Goal: Task Accomplishment & Management: Complete application form

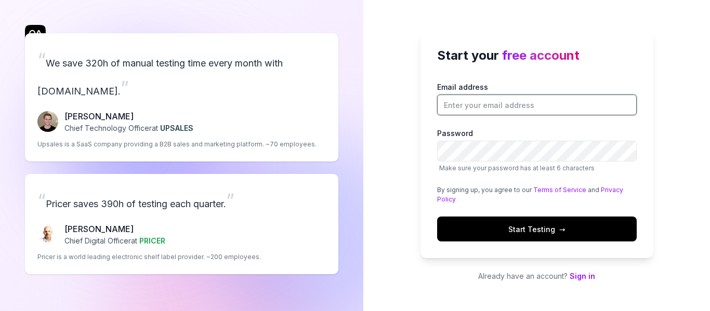
click at [485, 105] on input "Email address" at bounding box center [537, 105] width 200 height 21
click at [487, 103] on input "Email address" at bounding box center [537, 105] width 200 height 21
type input "[EMAIL_ADDRESS][DOMAIN_NAME]"
click at [437, 217] on button "Start Testing →" at bounding box center [537, 229] width 200 height 25
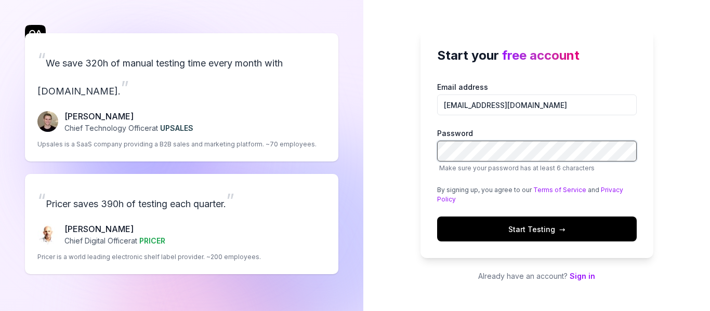
click at [437, 217] on button "Start Testing →" at bounding box center [537, 229] width 200 height 25
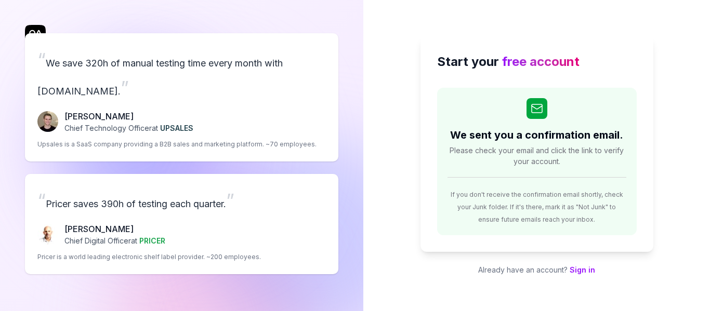
click at [486, 173] on div "We sent you a confirmation email. Please check your email and click the link to…" at bounding box center [537, 162] width 200 height 148
click at [500, 88] on div "We sent you a confirmation email. Please check your email and click the link to…" at bounding box center [537, 162] width 200 height 148
click at [512, 148] on span "Please check your email and click the link to verify your account." at bounding box center [536, 156] width 179 height 22
click at [532, 98] on div at bounding box center [536, 108] width 21 height 21
click at [481, 179] on div "If you don't receive the confirmation email shortly, check your Junk folder. If…" at bounding box center [536, 202] width 179 height 46
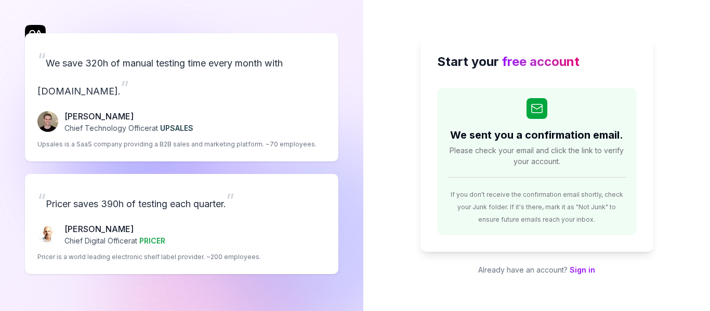
click at [574, 268] on link "Sign in" at bounding box center [581, 270] width 25 height 9
click at [577, 273] on link "Sign in" at bounding box center [581, 270] width 25 height 9
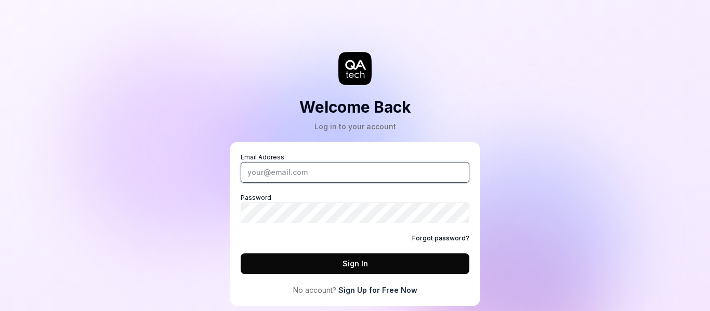
type input "[EMAIL_ADDRESS][DOMAIN_NAME]"
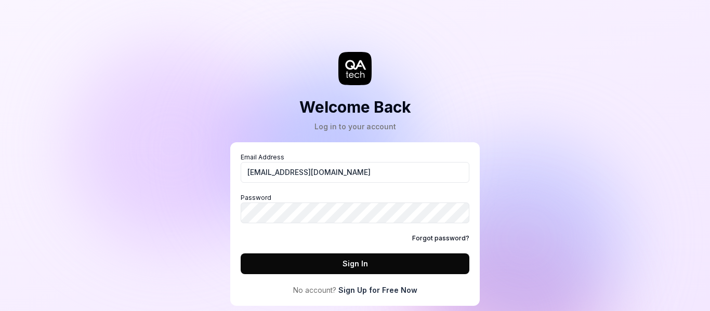
click at [295, 262] on button "Sign In" at bounding box center [355, 264] width 229 height 21
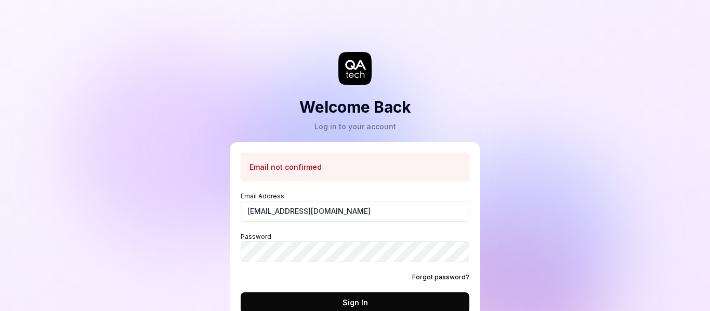
click at [290, 296] on button "Sign In" at bounding box center [355, 303] width 229 height 21
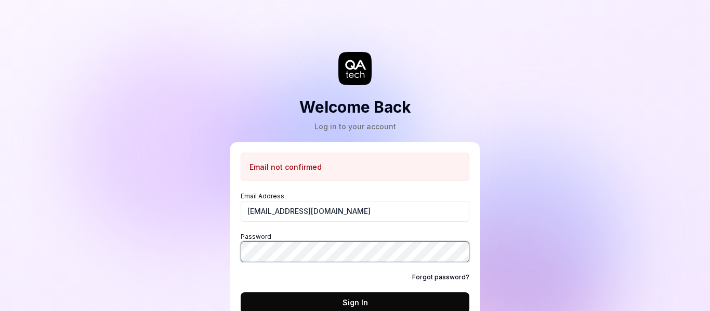
click at [241, 293] on button "Sign In" at bounding box center [355, 303] width 229 height 21
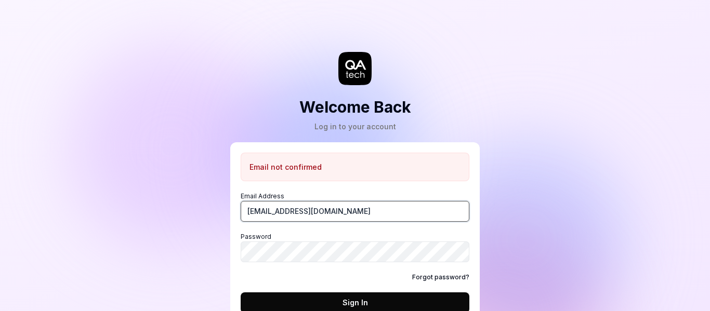
click at [274, 213] on input "[EMAIL_ADDRESS][DOMAIN_NAME]" at bounding box center [355, 211] width 229 height 21
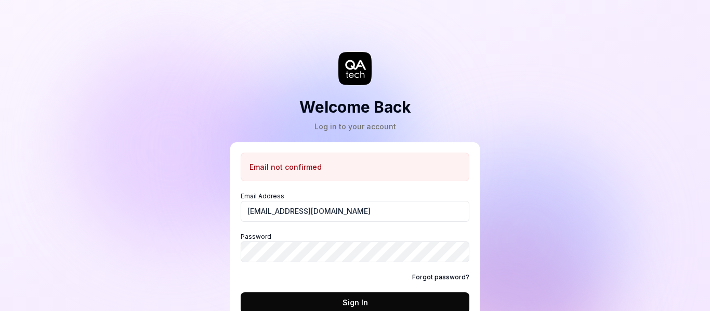
click at [366, 300] on button "Sign In" at bounding box center [355, 303] width 229 height 21
